Goal: Task Accomplishment & Management: Manage account settings

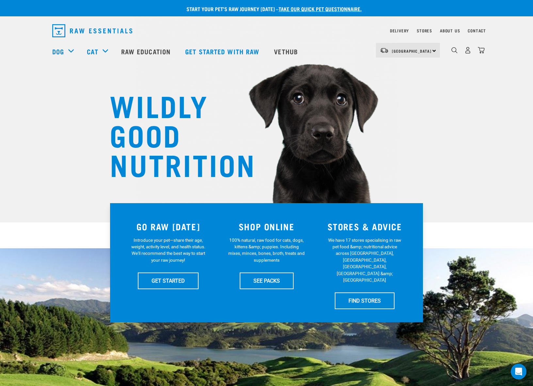
click at [470, 55] on div "6" at bounding box center [468, 50] width 34 height 15
click at [469, 54] on img "dropdown navigation" at bounding box center [468, 50] width 7 height 7
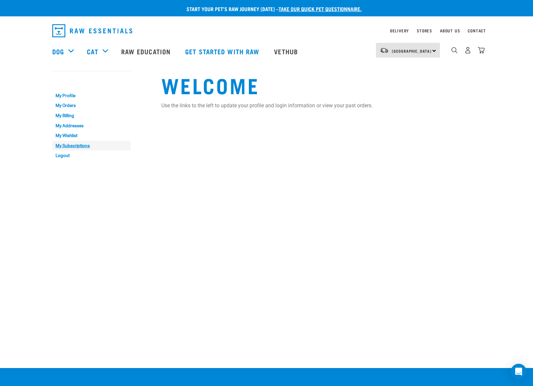
click at [83, 146] on link "My Subscriptions" at bounding box center [91, 146] width 78 height 10
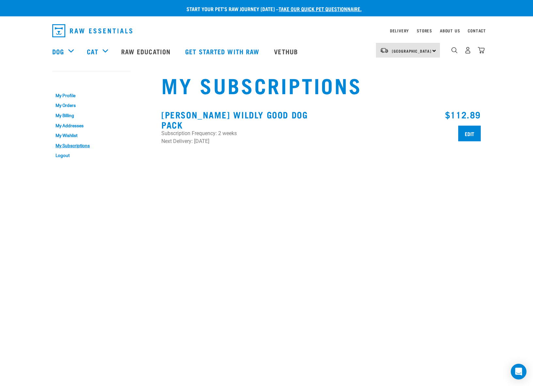
click at [218, 115] on h3 "Jagger's Wildly Good Dog Pack" at bounding box center [239, 119] width 156 height 20
click at [464, 134] on input "Edit" at bounding box center [470, 133] width 23 height 16
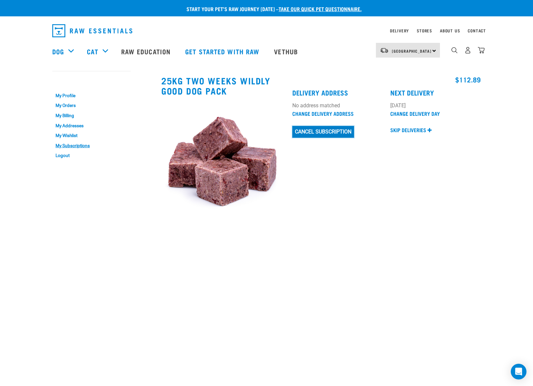
click at [346, 134] on button "Cancel Subscription" at bounding box center [323, 132] width 62 height 12
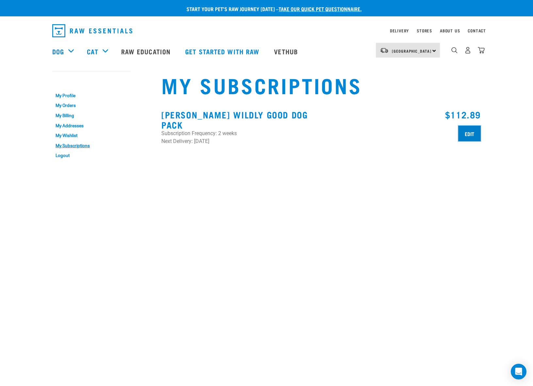
click at [465, 132] on input "Edit" at bounding box center [470, 133] width 23 height 16
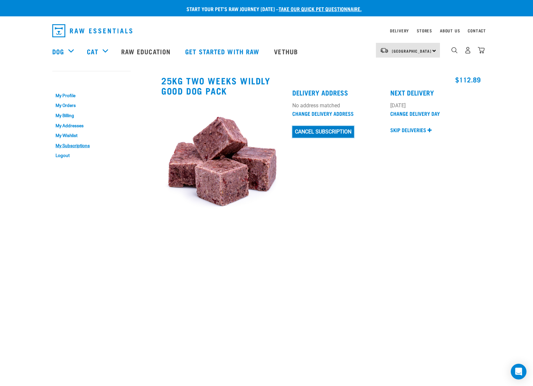
click at [322, 131] on button "Cancel Subscription" at bounding box center [323, 132] width 62 height 12
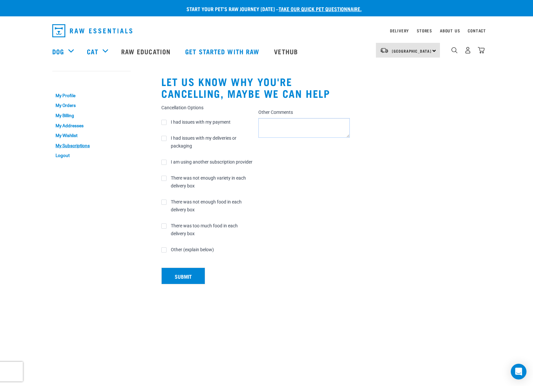
click at [303, 125] on textarea "Other Comments" at bounding box center [305, 128] width 92 height 20
click at [165, 120] on label "I had issues with my payment" at bounding box center [195, 122] width 69 height 8
click at [165, 113] on input "I had issues with my payment" at bounding box center [207, 113] width 92 height 0
checkbox input "true"
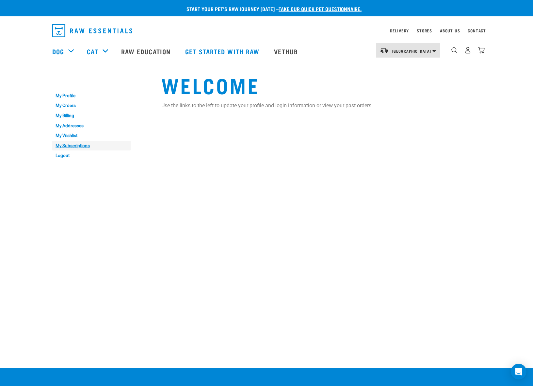
click at [86, 145] on link "My Subscriptions" at bounding box center [91, 146] width 78 height 10
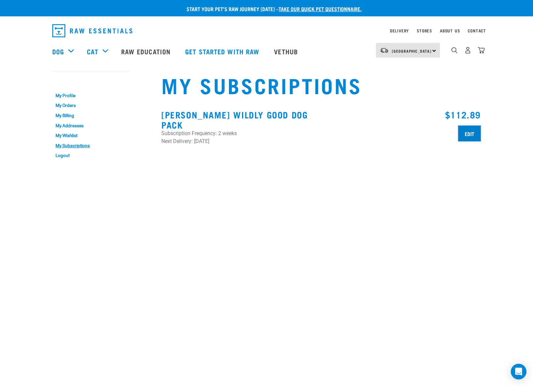
click at [466, 135] on input "Edit" at bounding box center [470, 133] width 23 height 16
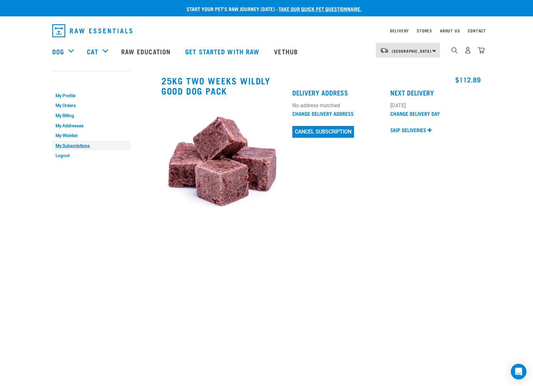
click at [81, 146] on link "My Subscriptions" at bounding box center [91, 146] width 78 height 10
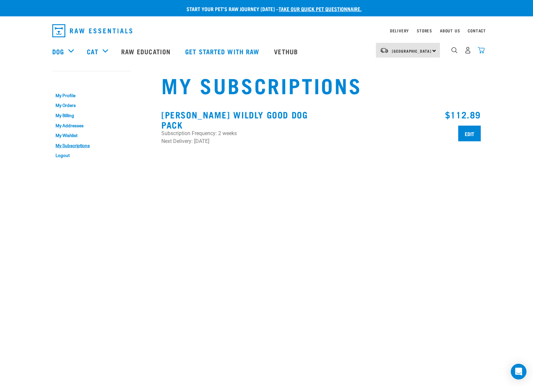
click at [482, 54] on img "dropdown navigation" at bounding box center [481, 50] width 7 height 7
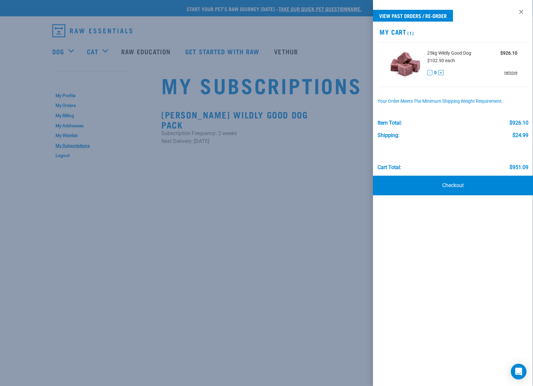
click at [512, 72] on link "remove" at bounding box center [511, 73] width 13 height 6
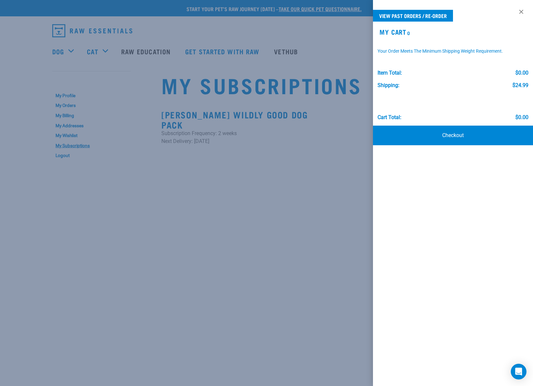
click at [344, 161] on div at bounding box center [266, 193] width 533 height 386
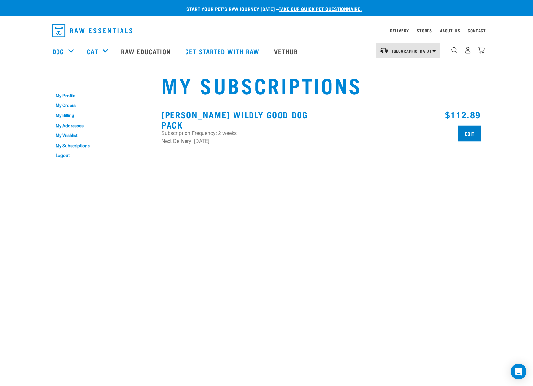
click at [465, 130] on input "Edit" at bounding box center [470, 133] width 23 height 16
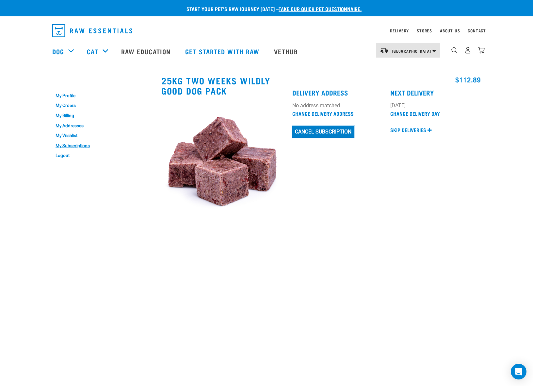
click at [321, 127] on button "Cancel Subscription" at bounding box center [323, 132] width 62 height 12
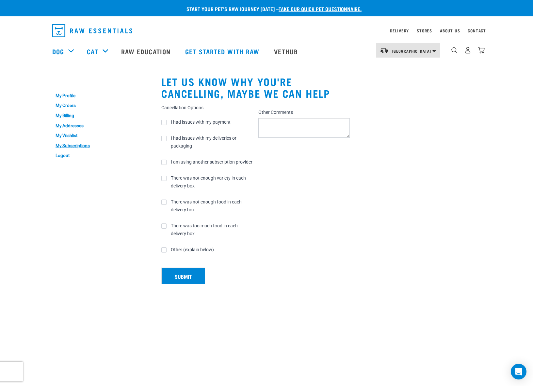
click at [164, 121] on label "I had issues with my payment" at bounding box center [195, 122] width 69 height 8
click at [164, 113] on input "I had issues with my payment" at bounding box center [207, 113] width 92 height 0
checkbox input "true"
click at [265, 125] on textarea "Other Comments" at bounding box center [305, 128] width 92 height 20
type textarea "test"
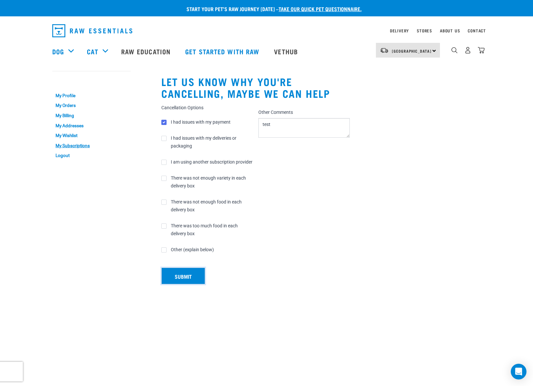
click at [192, 281] on button "Submit" at bounding box center [183, 275] width 44 height 17
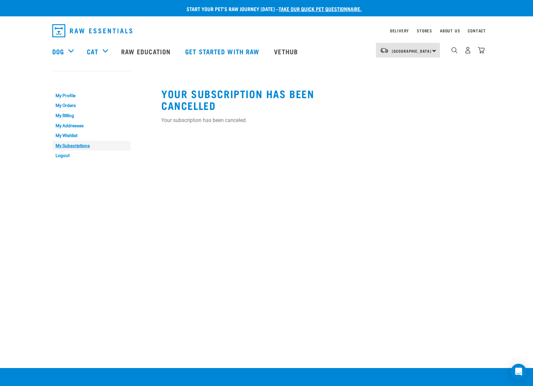
click at [83, 145] on link "My Subscriptions" at bounding box center [91, 146] width 78 height 10
